Goal: Navigation & Orientation: Go to known website

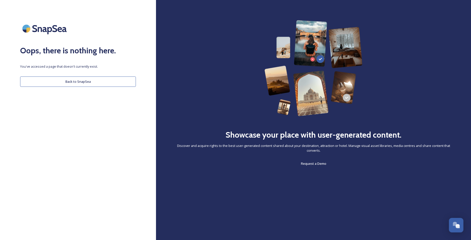
click at [103, 82] on button "Back to SnapSea" at bounding box center [78, 81] width 116 height 10
